Goal: Task Accomplishment & Management: Manage account settings

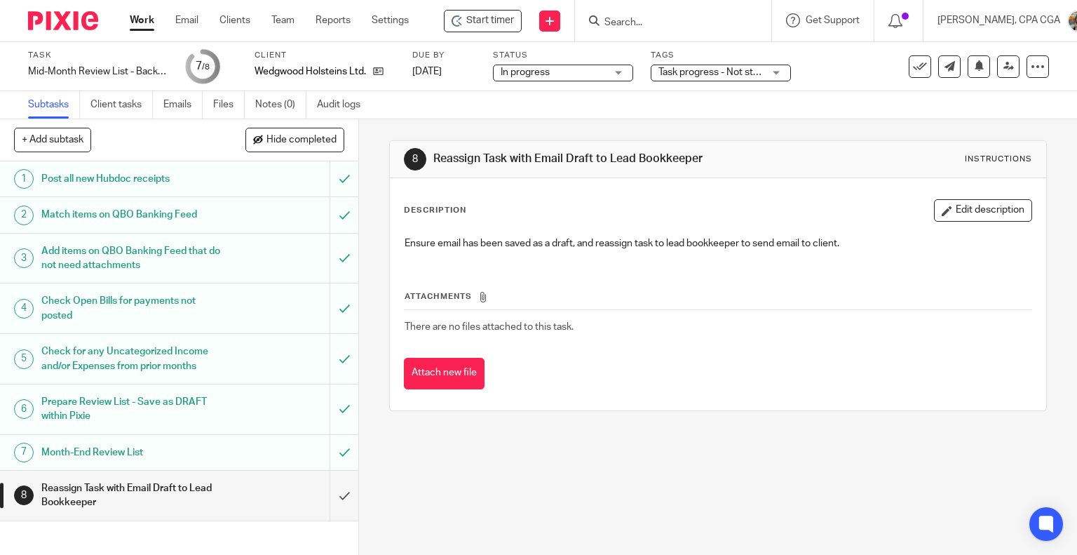
click at [210, 443] on h1 "Month-End Review List" at bounding box center [132, 452] width 183 height 21
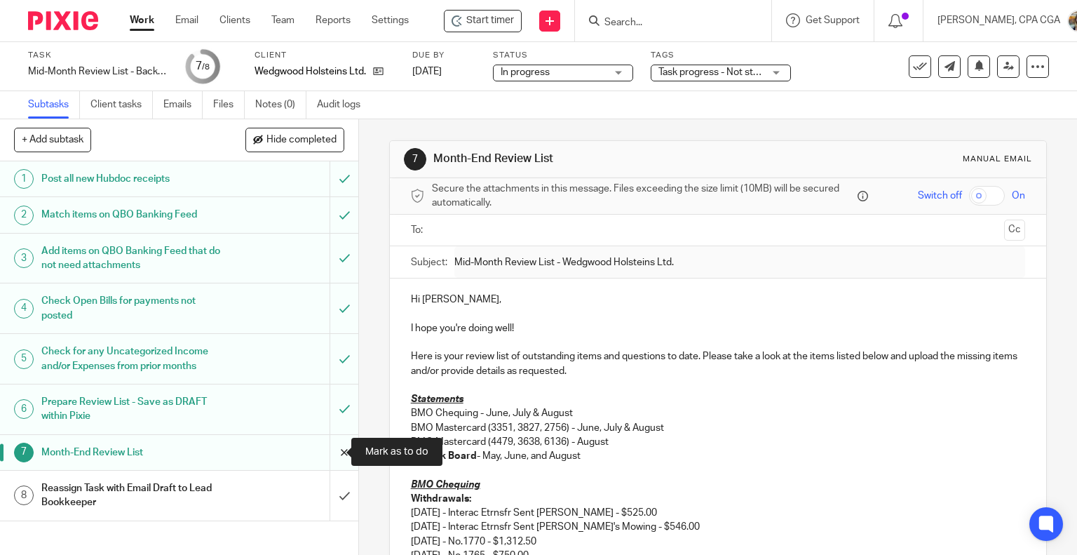
click at [329, 451] on input "submit" at bounding box center [179, 452] width 358 height 35
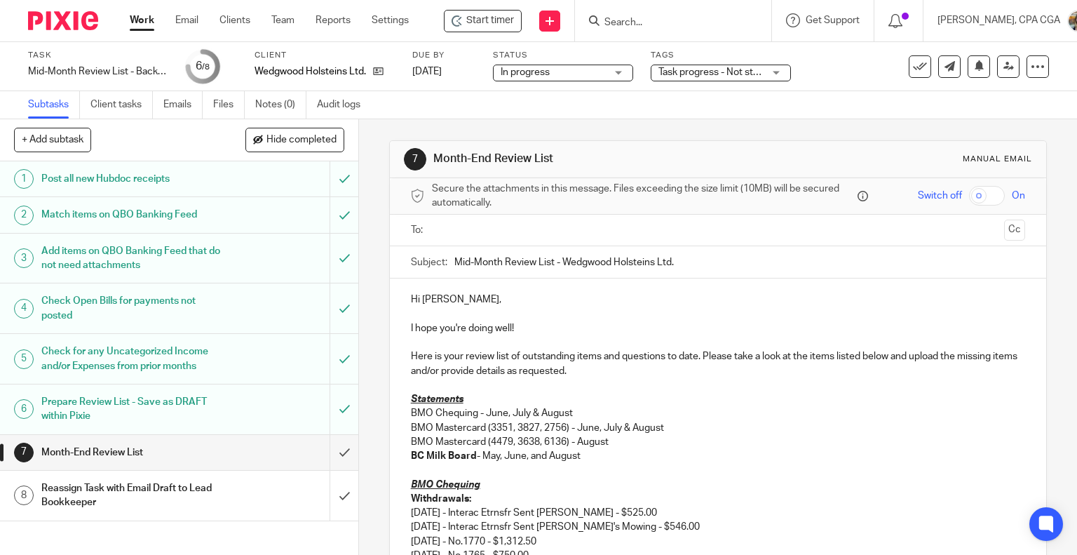
click at [609, 370] on p "Here is your review list of outstanding items and questions to date. Please tak…" at bounding box center [718, 363] width 615 height 29
click at [594, 407] on p "BMO Chequing - June, July & August" at bounding box center [718, 413] width 615 height 14
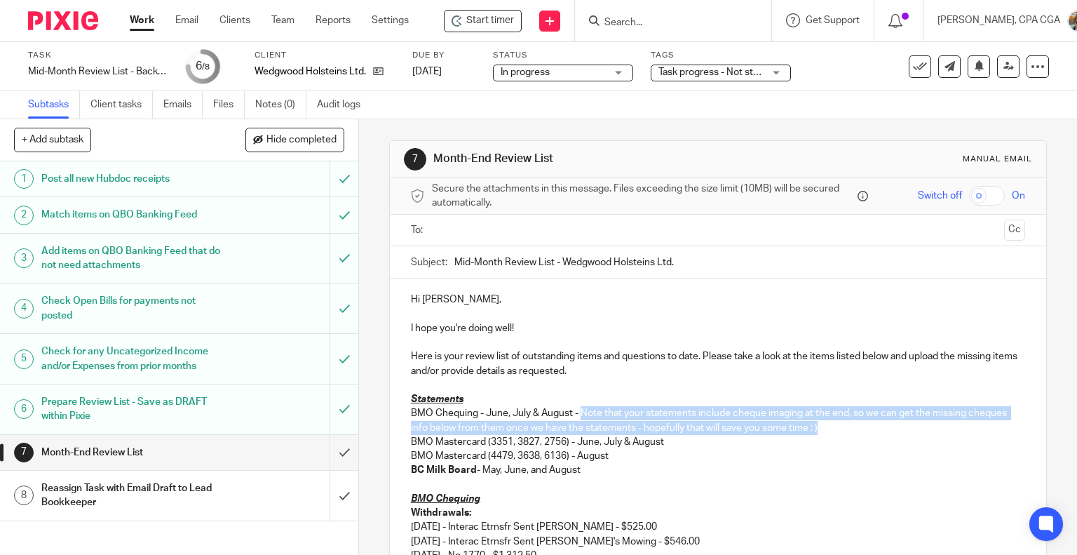
drag, startPoint x: 819, startPoint y: 428, endPoint x: 579, endPoint y: 412, distance: 241.0
click at [579, 412] on p "BMO Chequing - June, July & August - Note that your statements include cheque i…" at bounding box center [718, 420] width 615 height 29
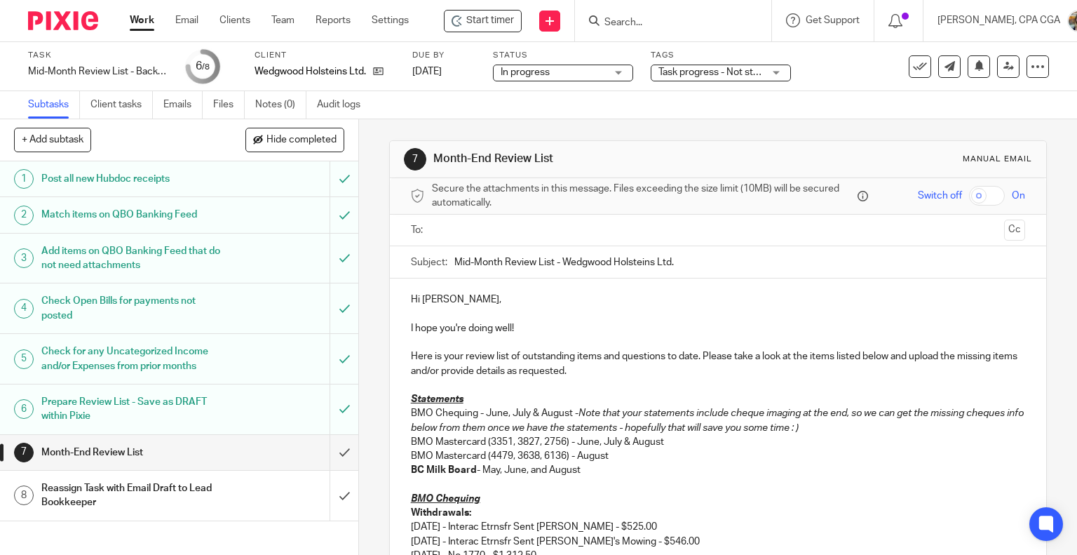
click at [729, 474] on p "BC Milk Board - May, June, and August" at bounding box center [718, 470] width 615 height 14
drag, startPoint x: 472, startPoint y: 409, endPoint x: 410, endPoint y: 425, distance: 63.8
drag, startPoint x: 480, startPoint y: 441, endPoint x: 397, endPoint y: 445, distance: 82.9
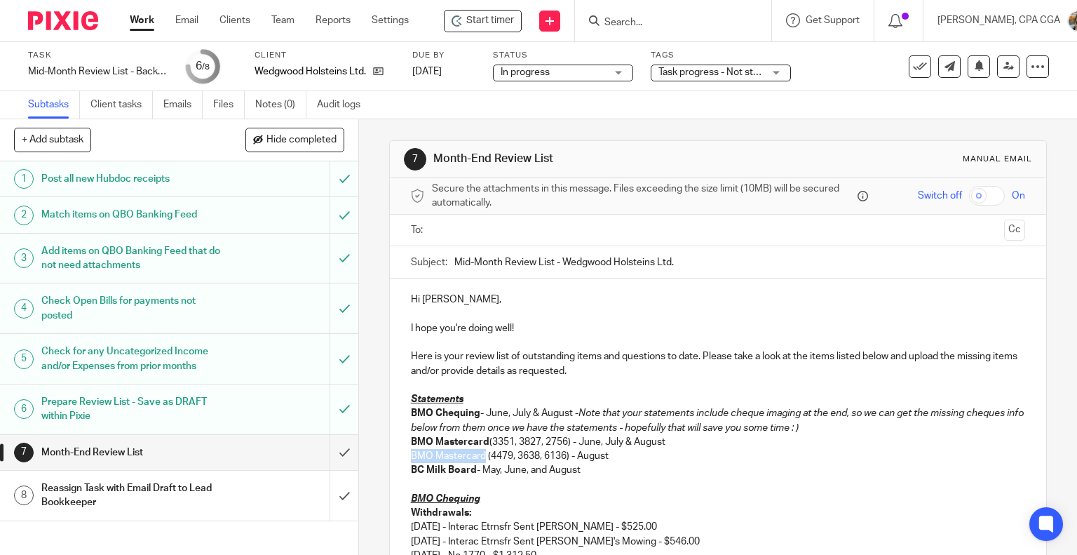
drag, startPoint x: 480, startPoint y: 455, endPoint x: 405, endPoint y: 455, distance: 75.0
click at [629, 479] on p at bounding box center [718, 485] width 615 height 14
click at [463, 224] on input "text" at bounding box center [718, 230] width 562 height 16
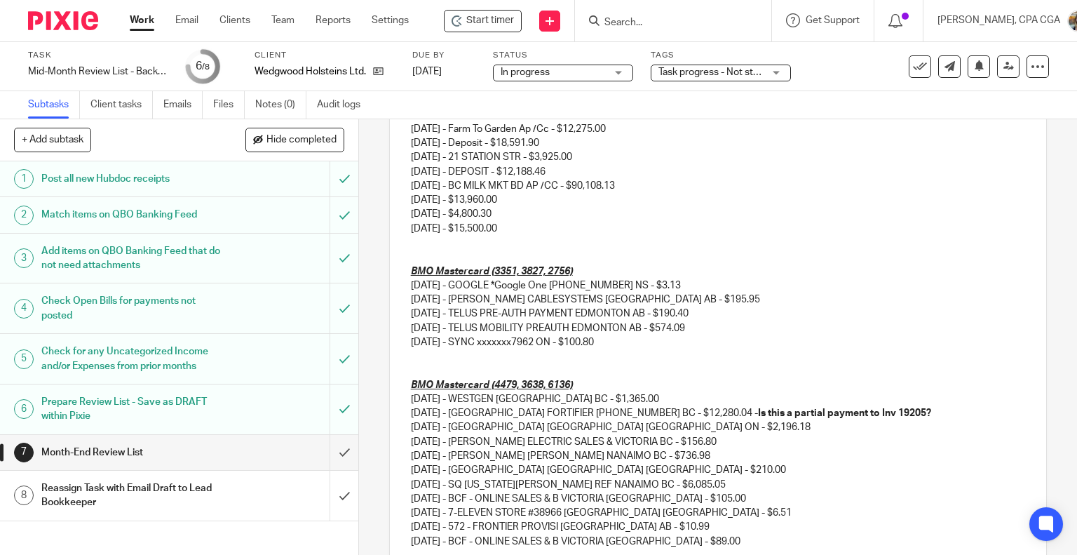
scroll to position [997, 0]
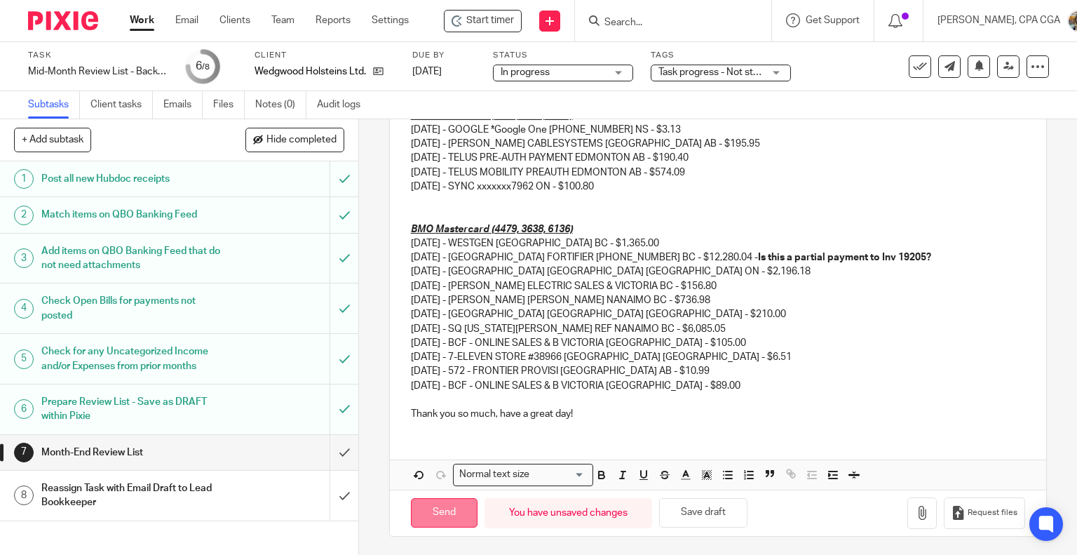
click at [447, 516] on input "Send" at bounding box center [444, 513] width 67 height 30
type input "Sent"
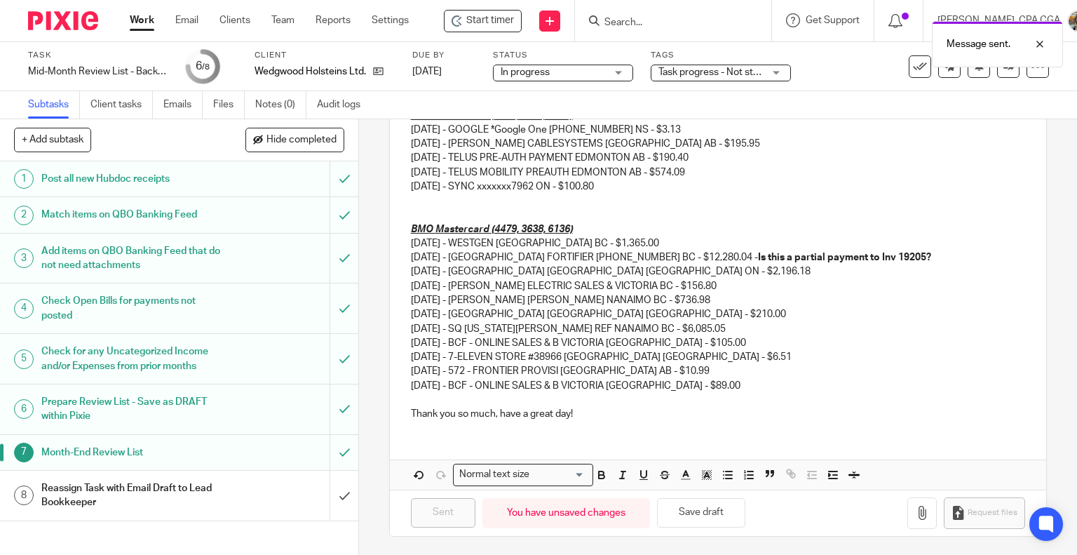
click at [917, 68] on button at bounding box center [920, 66] width 22 height 22
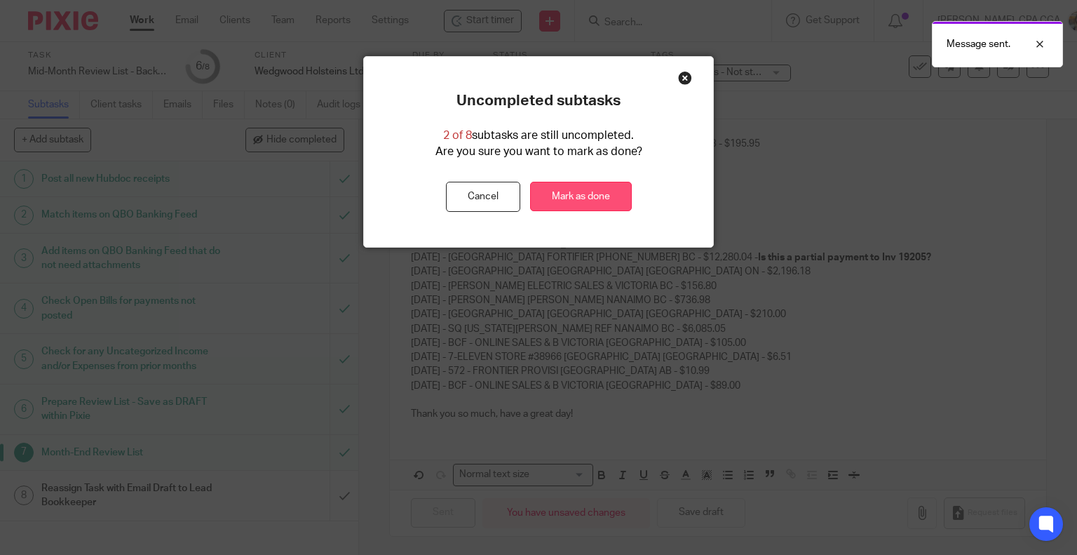
click at [611, 202] on link "Mark as done" at bounding box center [581, 197] width 102 height 30
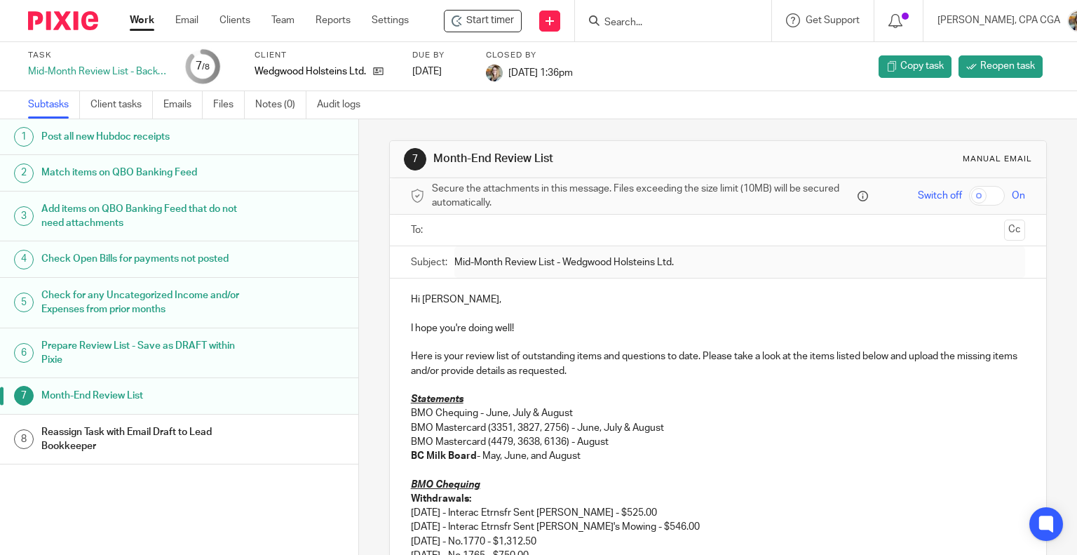
drag, startPoint x: 6, startPoint y: 490, endPoint x: 180, endPoint y: 473, distance: 174.7
click at [6, 490] on div "1 Post all new Hubdoc receipts 2 Match items on QBO Banking Feed 3 Add items on…" at bounding box center [179, 315] width 358 height 393
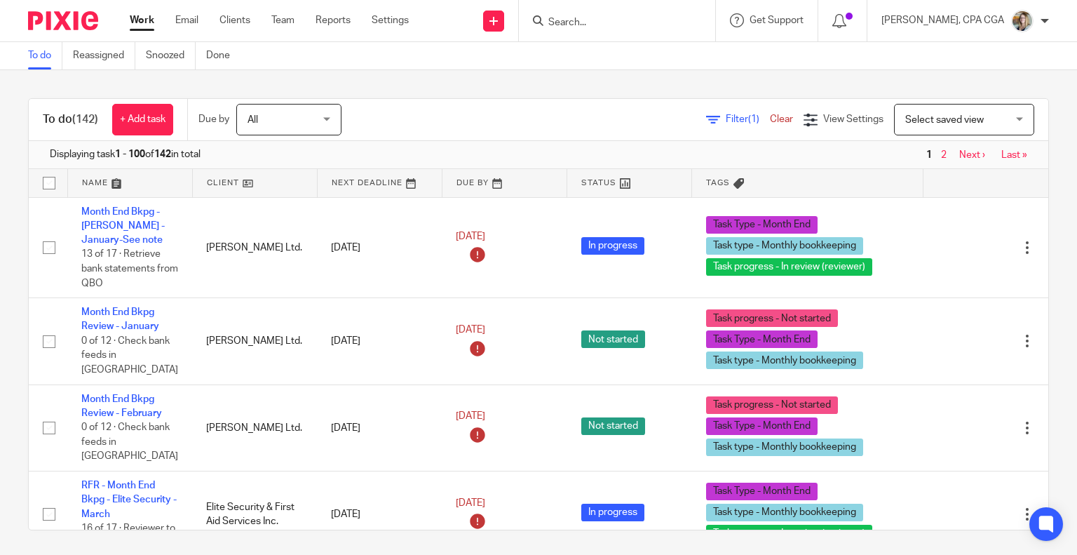
click at [90, 182] on link at bounding box center [130, 183] width 124 height 28
